Goal: Transaction & Acquisition: Book appointment/travel/reservation

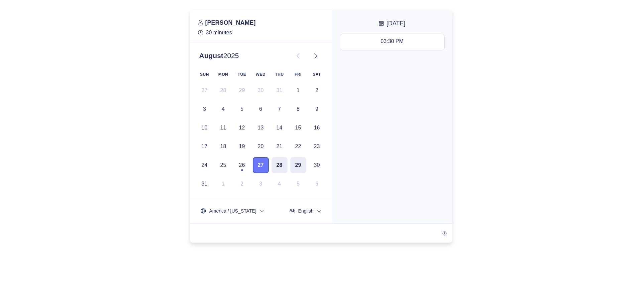
click at [262, 165] on button "27" at bounding box center [261, 165] width 16 height 16
click at [382, 42] on div "03:30 PM - 04:00 PM" at bounding box center [392, 41] width 50 height 7
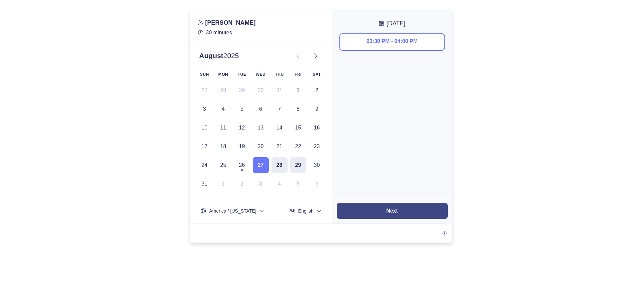
click at [401, 211] on button "Next" at bounding box center [392, 211] width 111 height 16
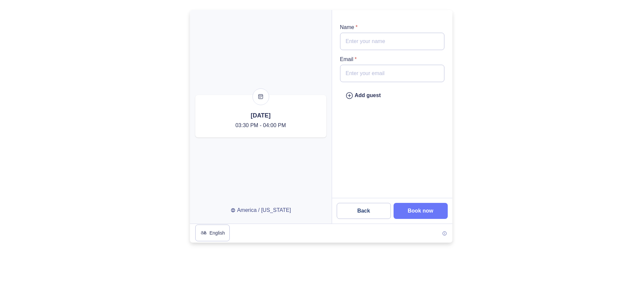
click at [357, 37] on input "Name *" at bounding box center [392, 41] width 104 height 17
type input "[PERSON_NAME]"
click at [380, 76] on input "Email *" at bounding box center [392, 73] width 104 height 17
type input "[EMAIL_ADDRESS][DOMAIN_NAME]"
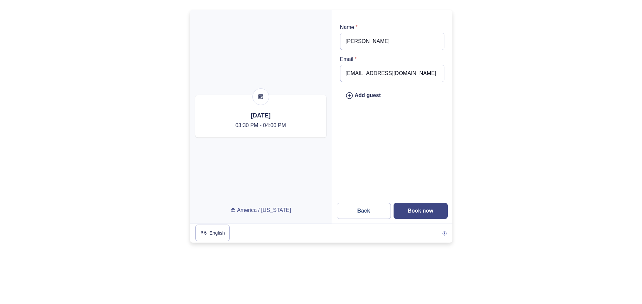
click at [0, 0] on slot "Book now" at bounding box center [0, 0] width 0 height 0
